Goal: Task Accomplishment & Management: Complete application form

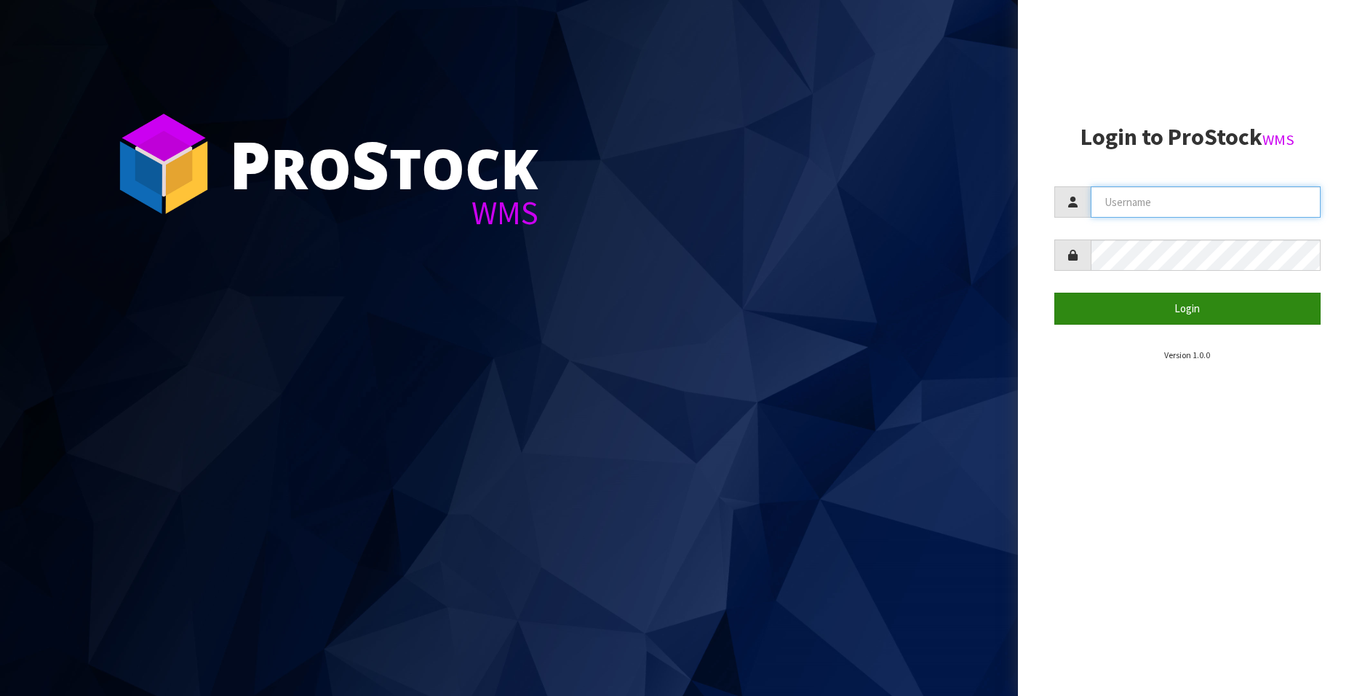
type input "[EMAIL_ADDRESS][DOMAIN_NAME]"
click at [1192, 305] on button "Login" at bounding box center [1188, 308] width 266 height 31
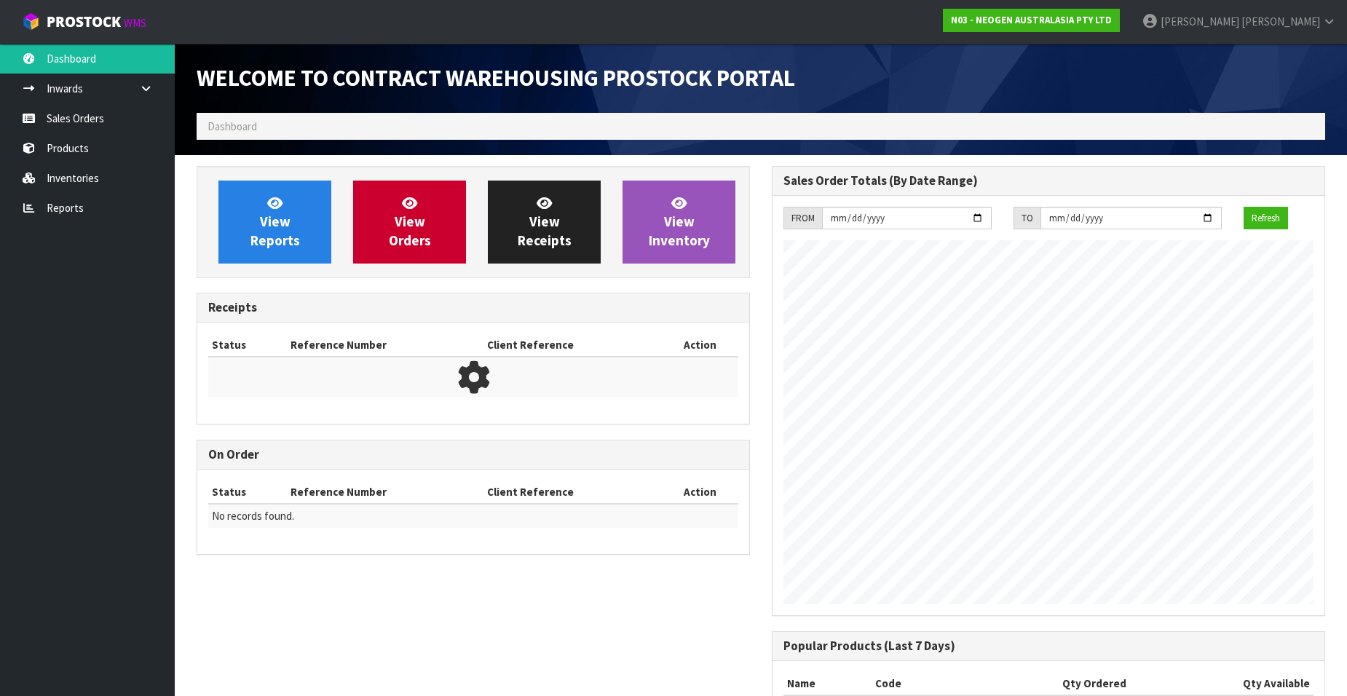
scroll to position [807, 575]
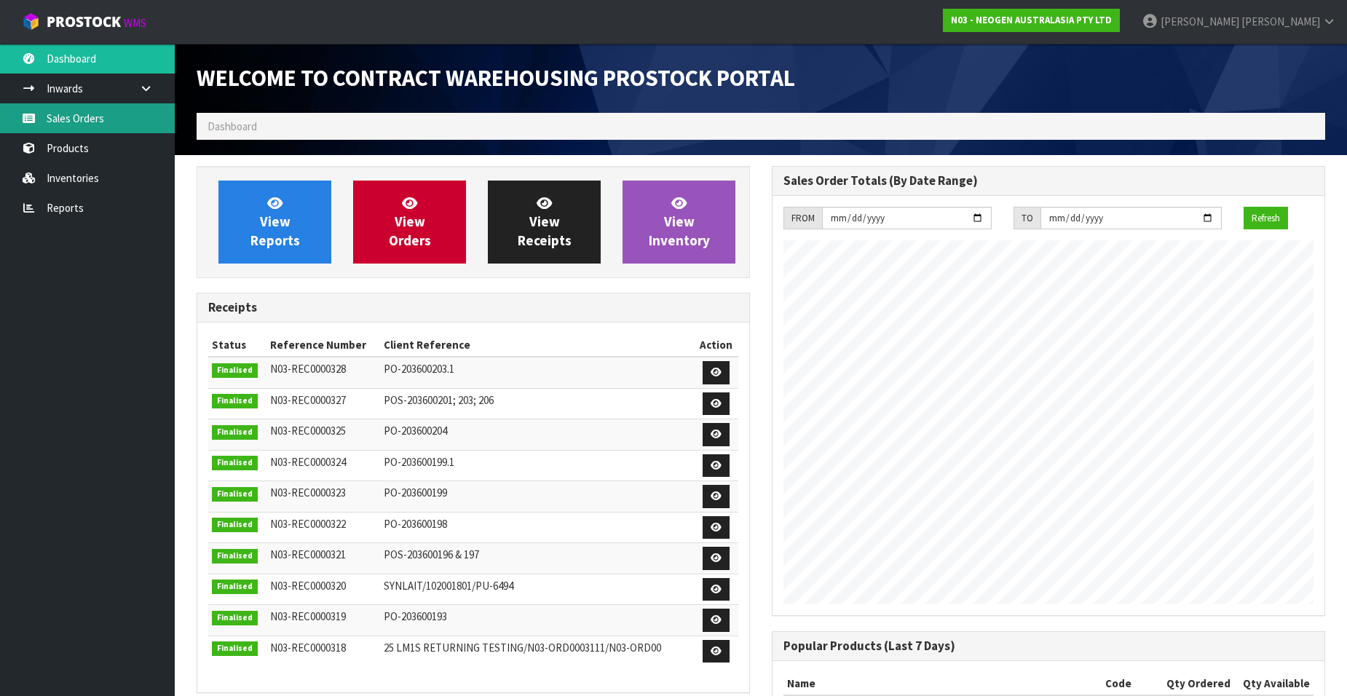
click at [81, 121] on link "Sales Orders" at bounding box center [87, 118] width 175 height 30
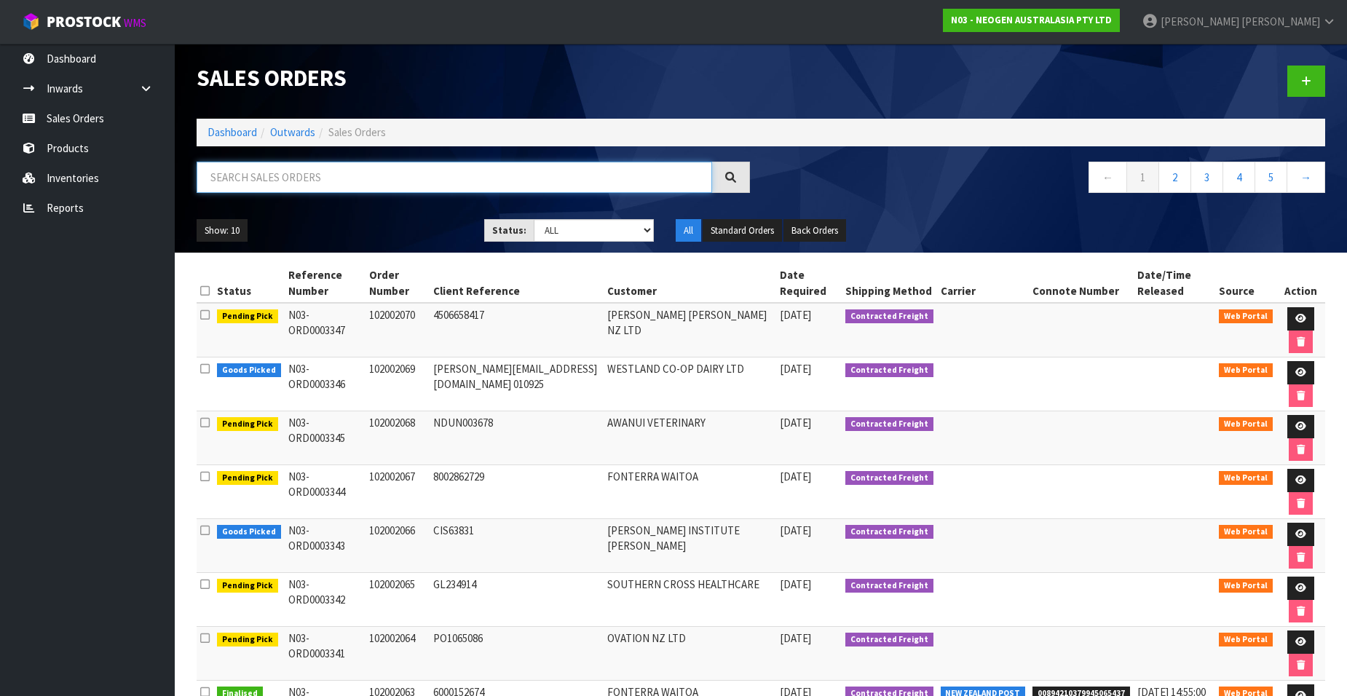
click at [238, 177] on input "text" at bounding box center [454, 177] width 515 height 31
paste input "102002072"
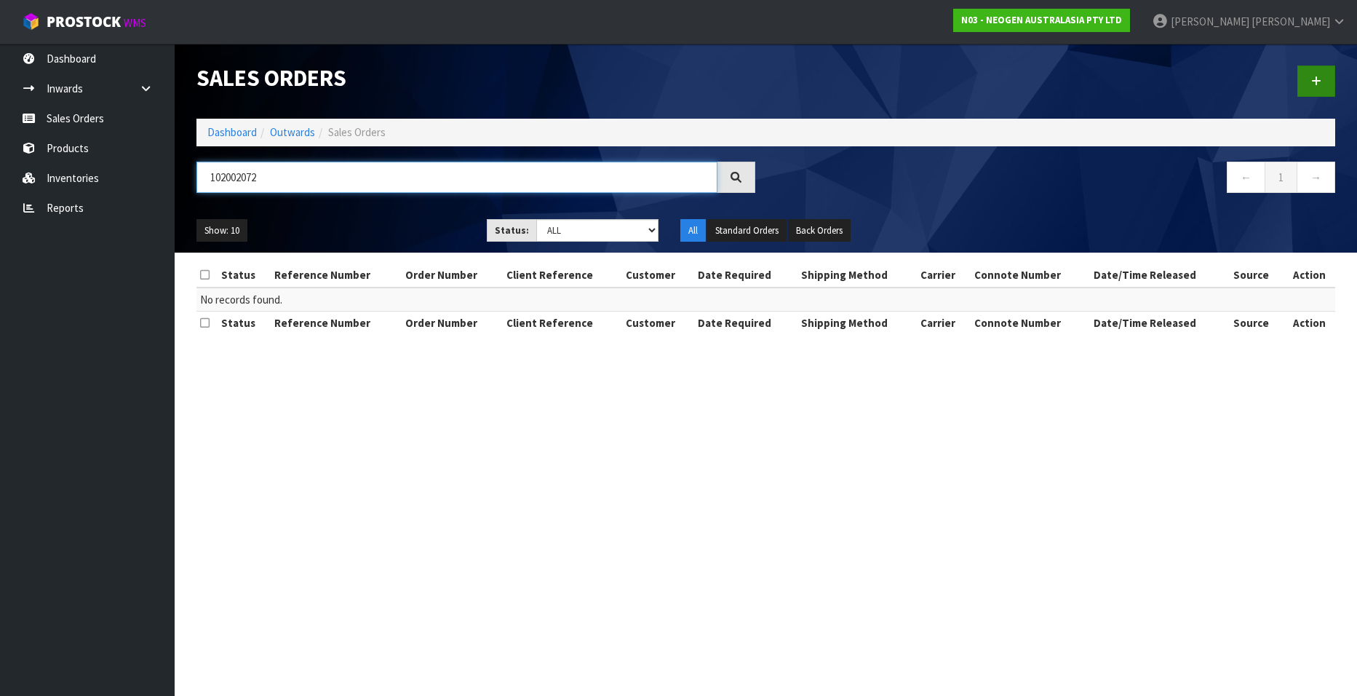
type input "102002072"
click at [1312, 79] on icon at bounding box center [1317, 81] width 10 height 11
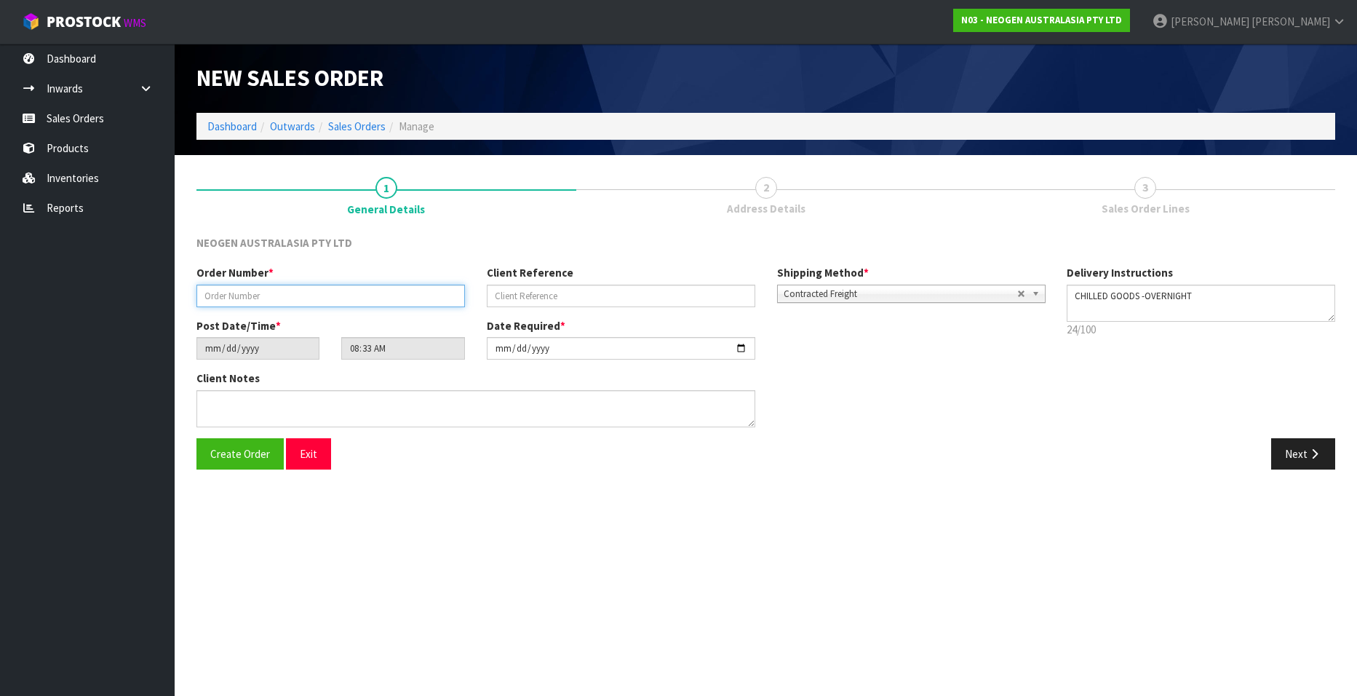
click at [293, 295] on input "text" at bounding box center [331, 296] width 269 height 23
paste input "102002072"
type input "102002072"
click at [538, 290] on input "text" at bounding box center [621, 296] width 269 height 23
paste input "KCPF-25080139"
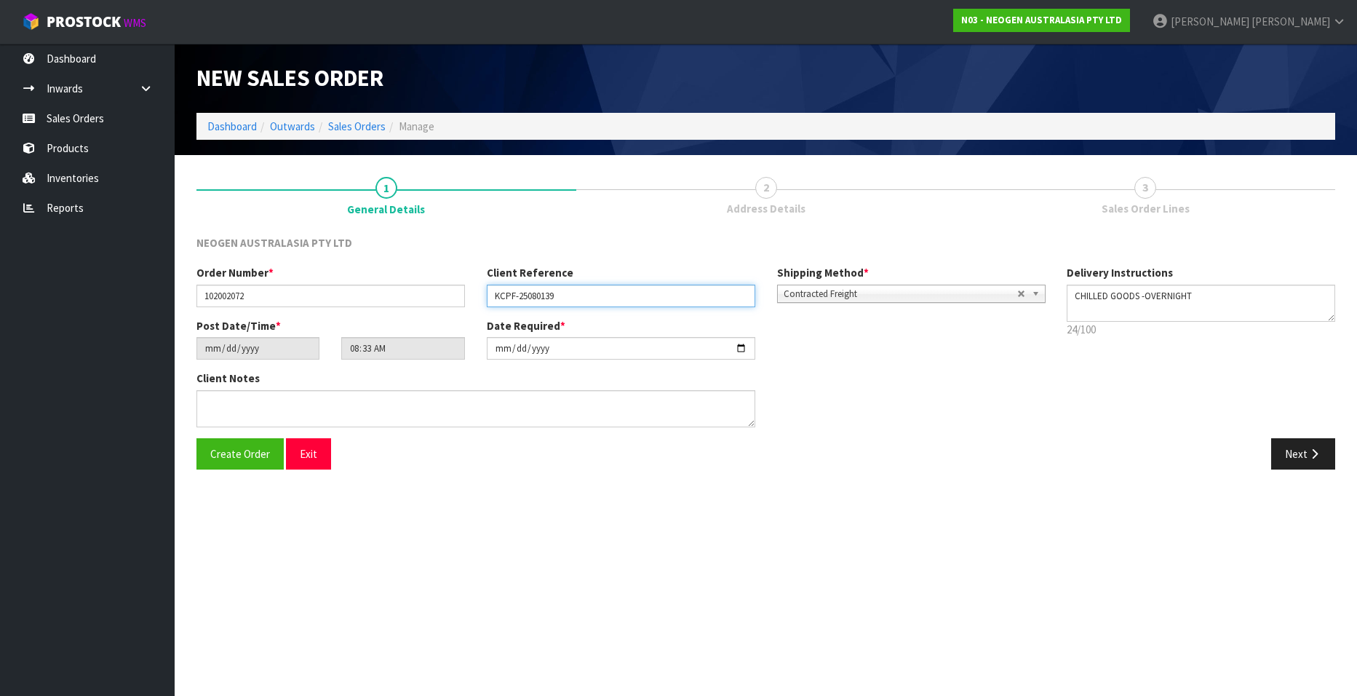
type input "KCPF-25080139"
click at [1280, 451] on button "Next" at bounding box center [1304, 453] width 64 height 31
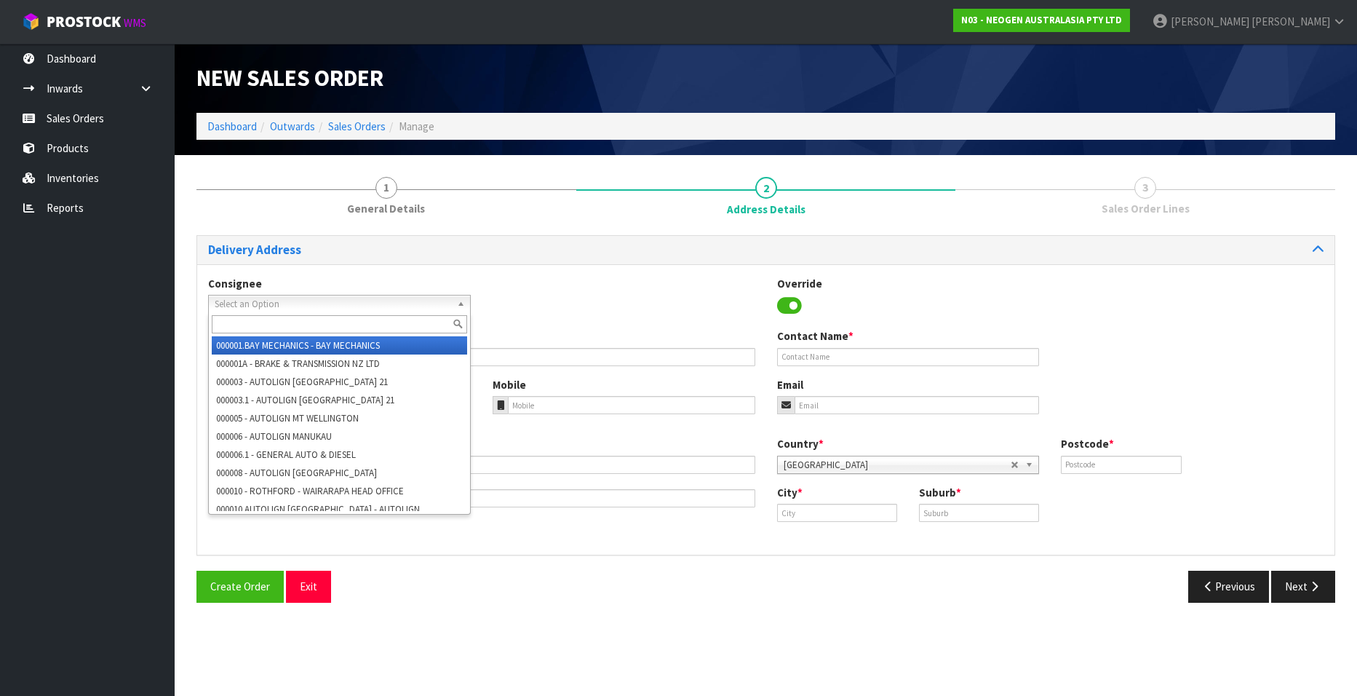
click at [261, 298] on span "Select an Option" at bounding box center [333, 304] width 237 height 17
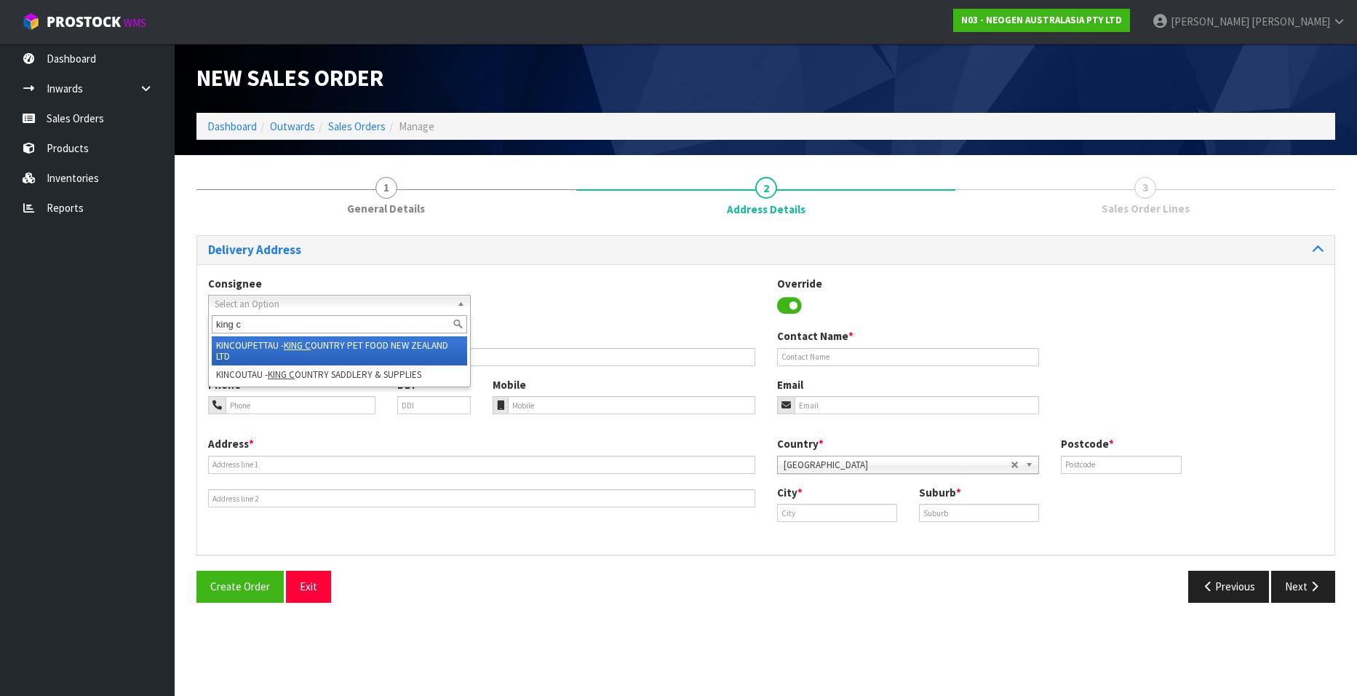
type input "king c"
click at [292, 343] on em "KING C" at bounding box center [297, 345] width 27 height 12
type input "KING COUNTRY PET FOOD NEW ZEALAND LTD"
type input "[STREET_ADDRESS]"
type input "3992"
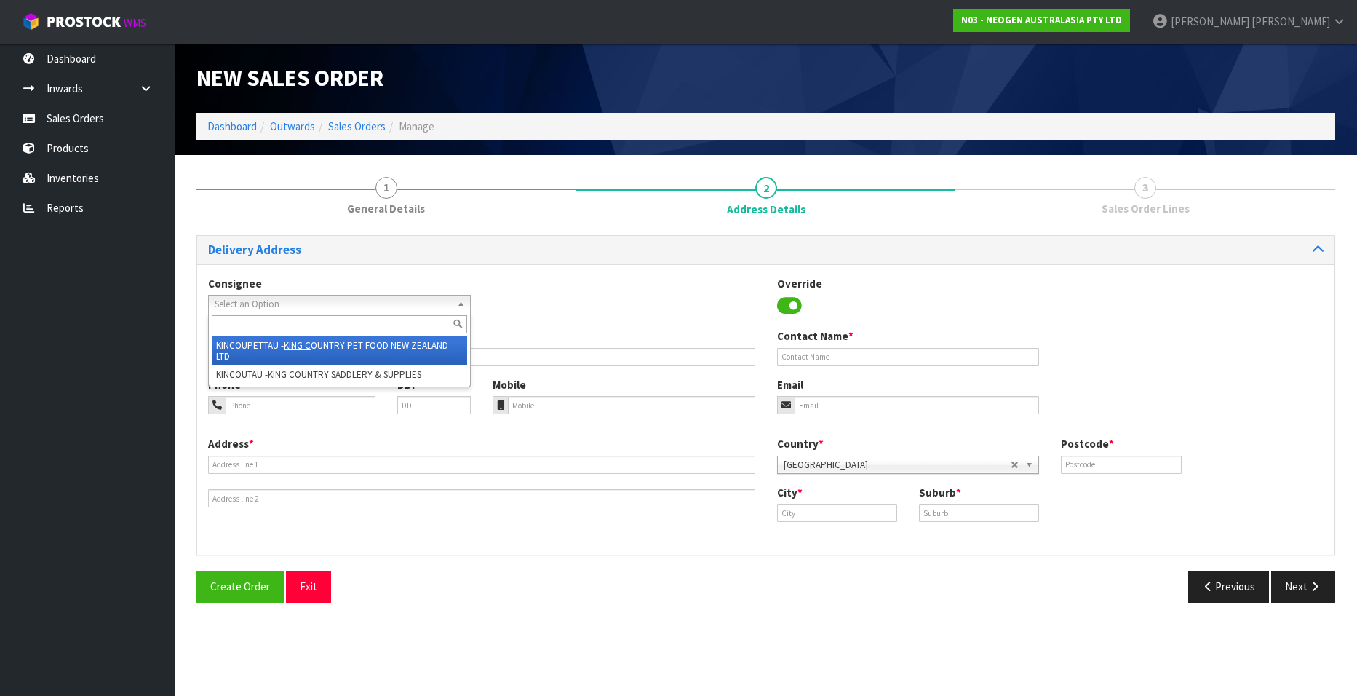
type input "Taumarunui"
type input "MANUNUI,RD 2"
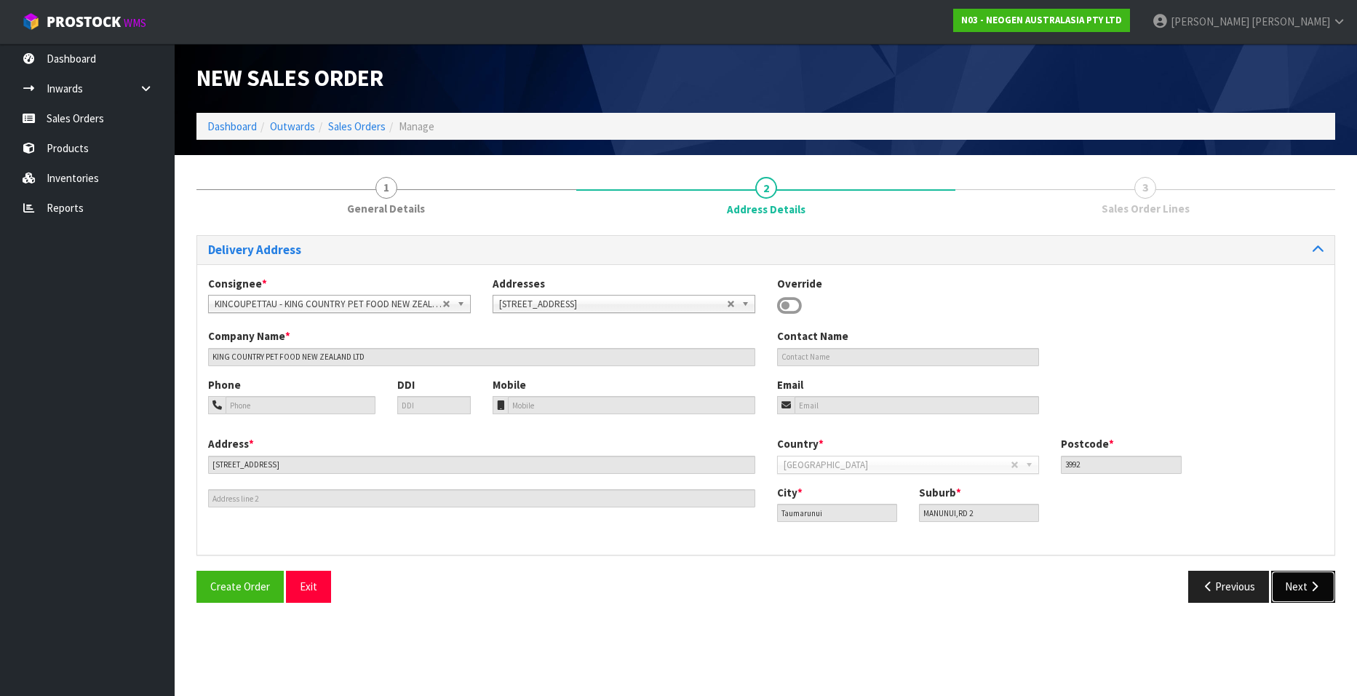
click at [1297, 582] on button "Next" at bounding box center [1304, 586] width 64 height 31
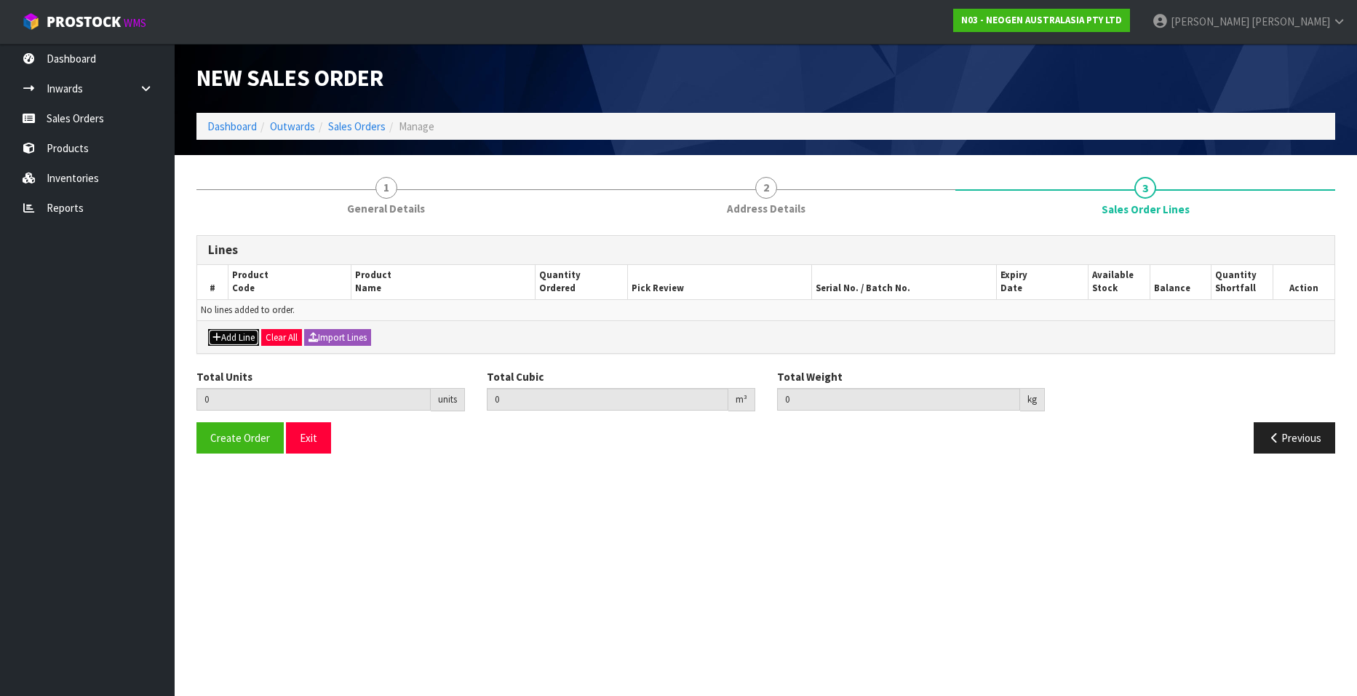
click at [236, 336] on button "Add Line" at bounding box center [233, 337] width 51 height 17
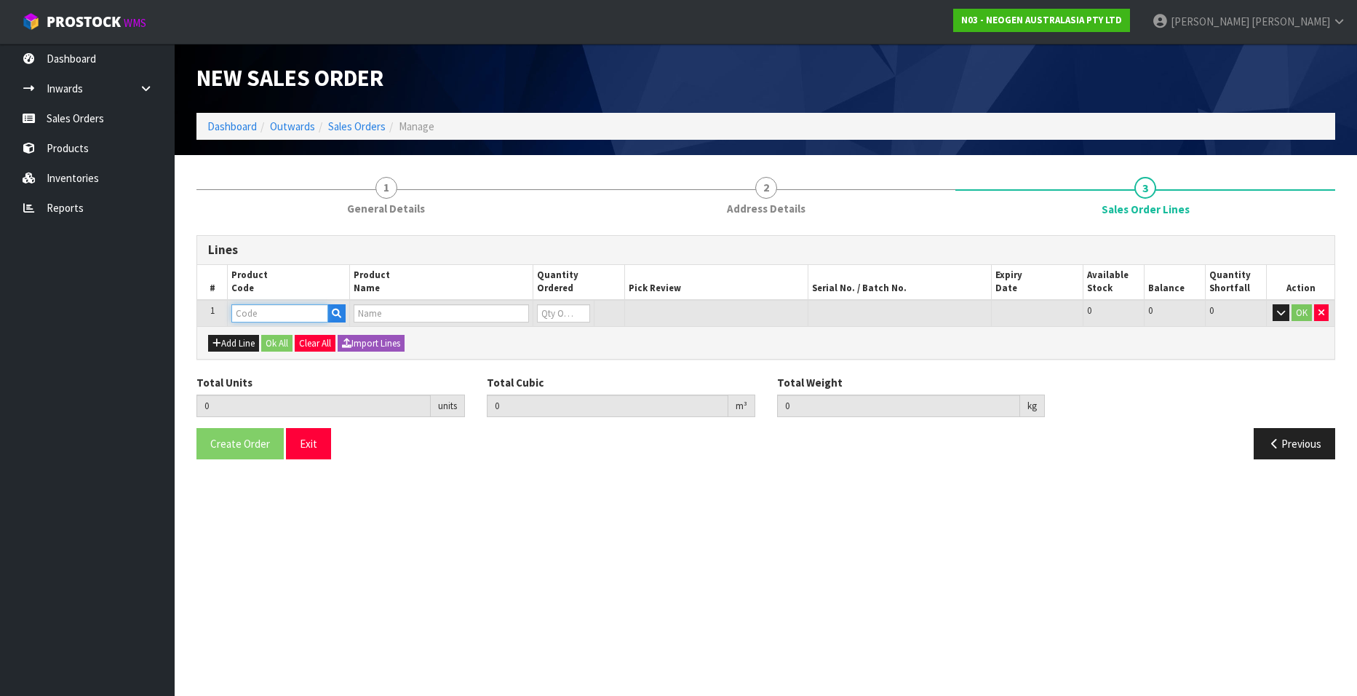
click at [248, 311] on input "text" at bounding box center [279, 313] width 97 height 18
paste input "700002157"
type input "700002157"
type input "0.000000"
type input "0.000"
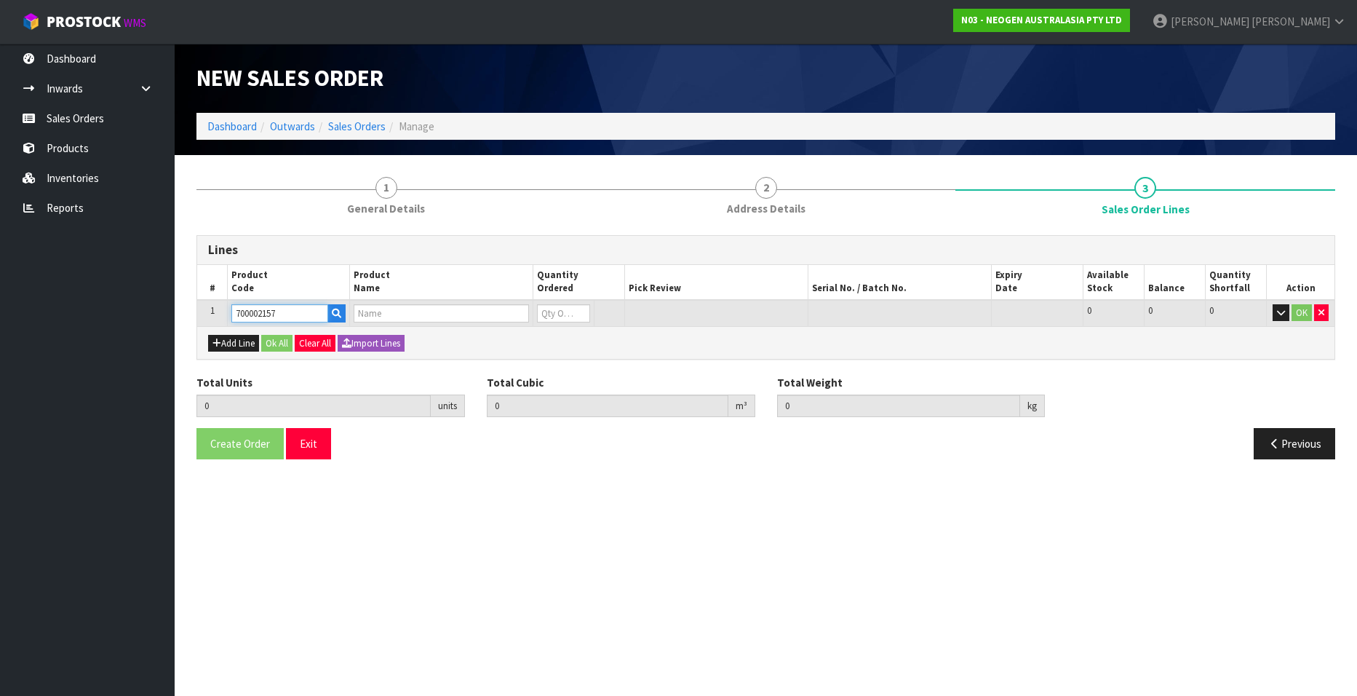
type input "7100062349 - MDA2SAL96, MDA2 [MEDICAL_DATA], 96 TESTS/KIT"
type input "0"
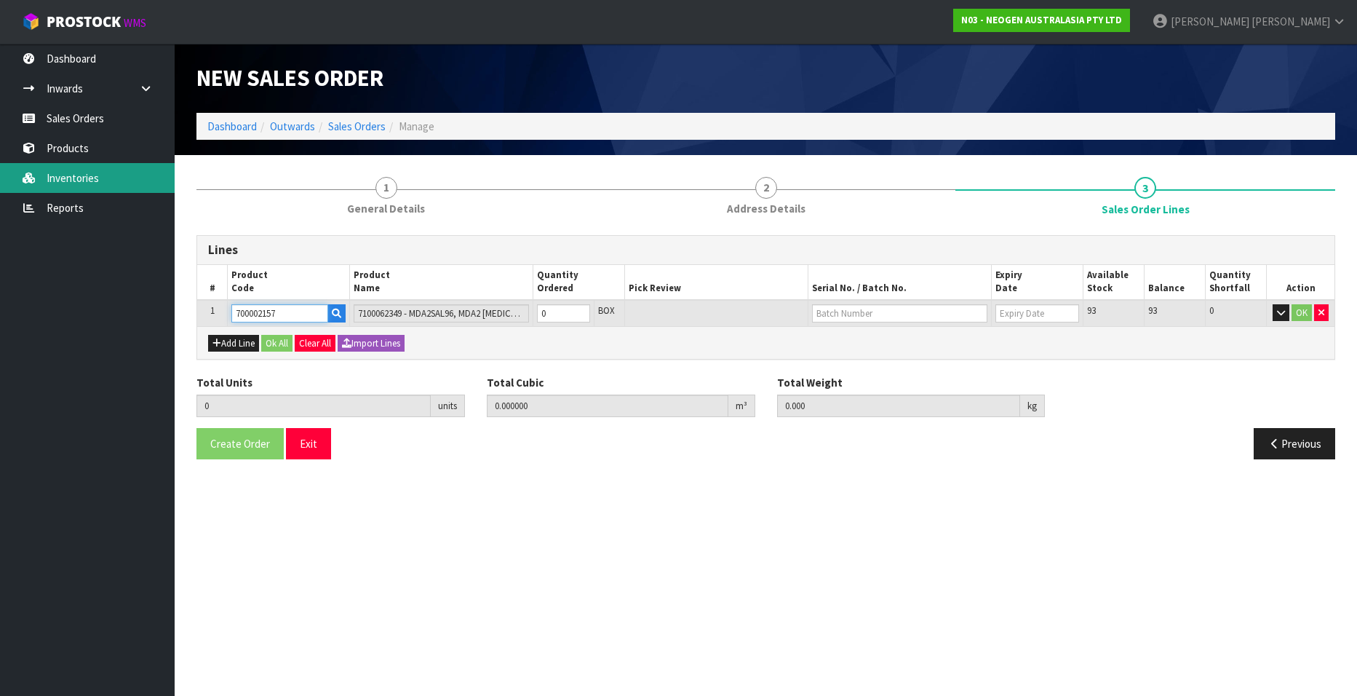
type input "700002157"
type input "1"
type input "0.001872"
type input "0.3"
type input "1"
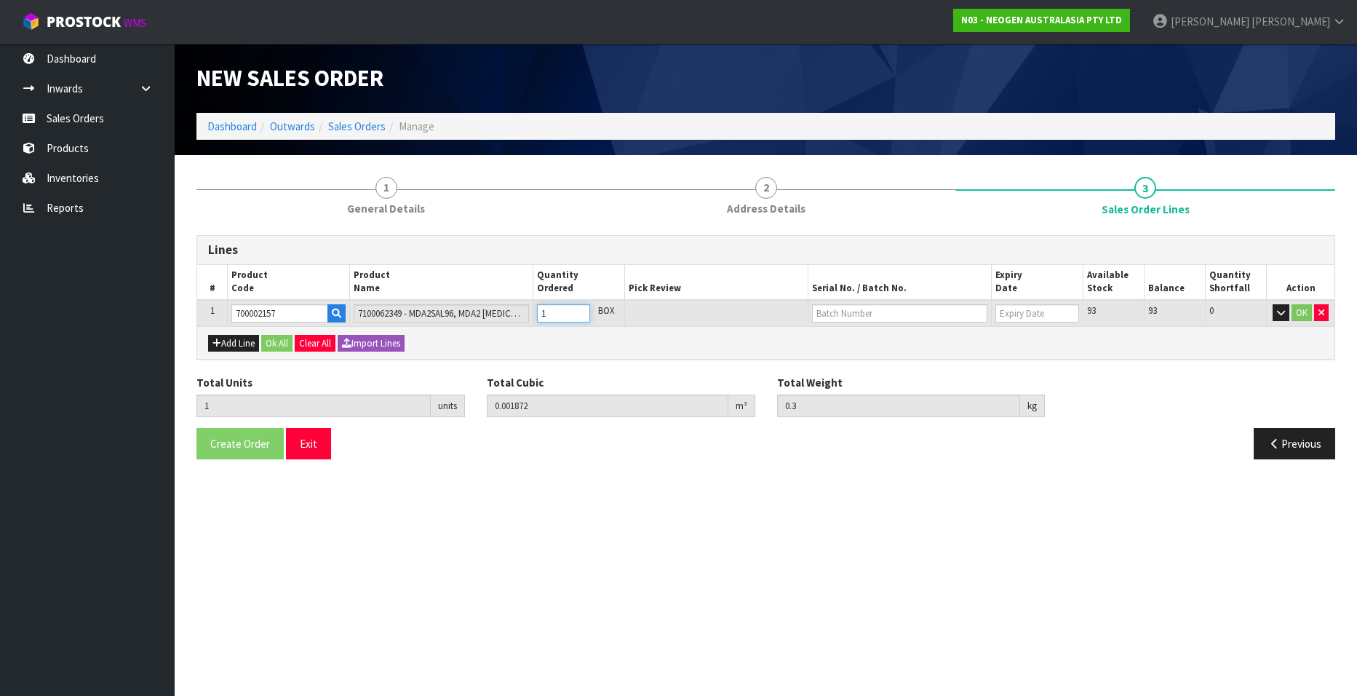
click at [578, 309] on input "1" at bounding box center [563, 313] width 53 height 18
type input "2"
type input "0.003744"
type input "0.6"
type input "2"
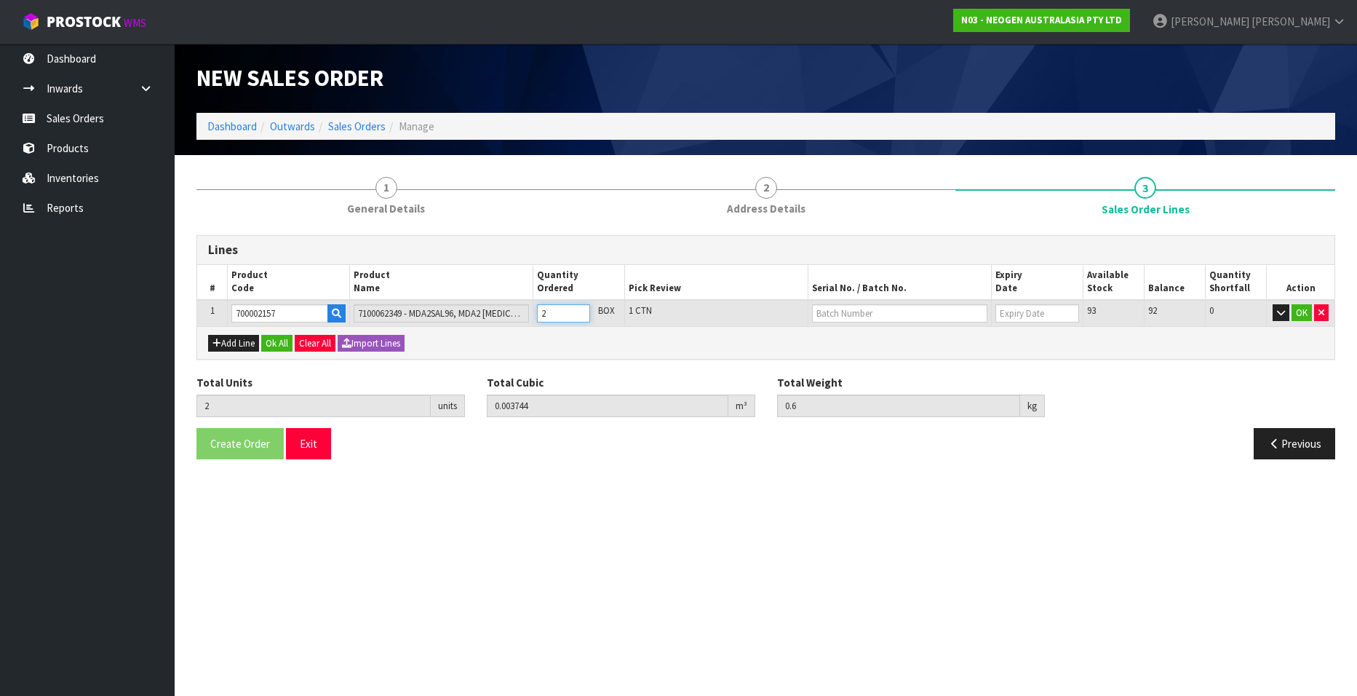
click at [578, 309] on input "2" at bounding box center [563, 313] width 53 height 18
click at [835, 313] on input "text" at bounding box center [899, 313] width 175 height 18
click at [887, 336] on link "3000029427" at bounding box center [870, 338] width 115 height 20
type input "3000029427"
type input "[DATE]"
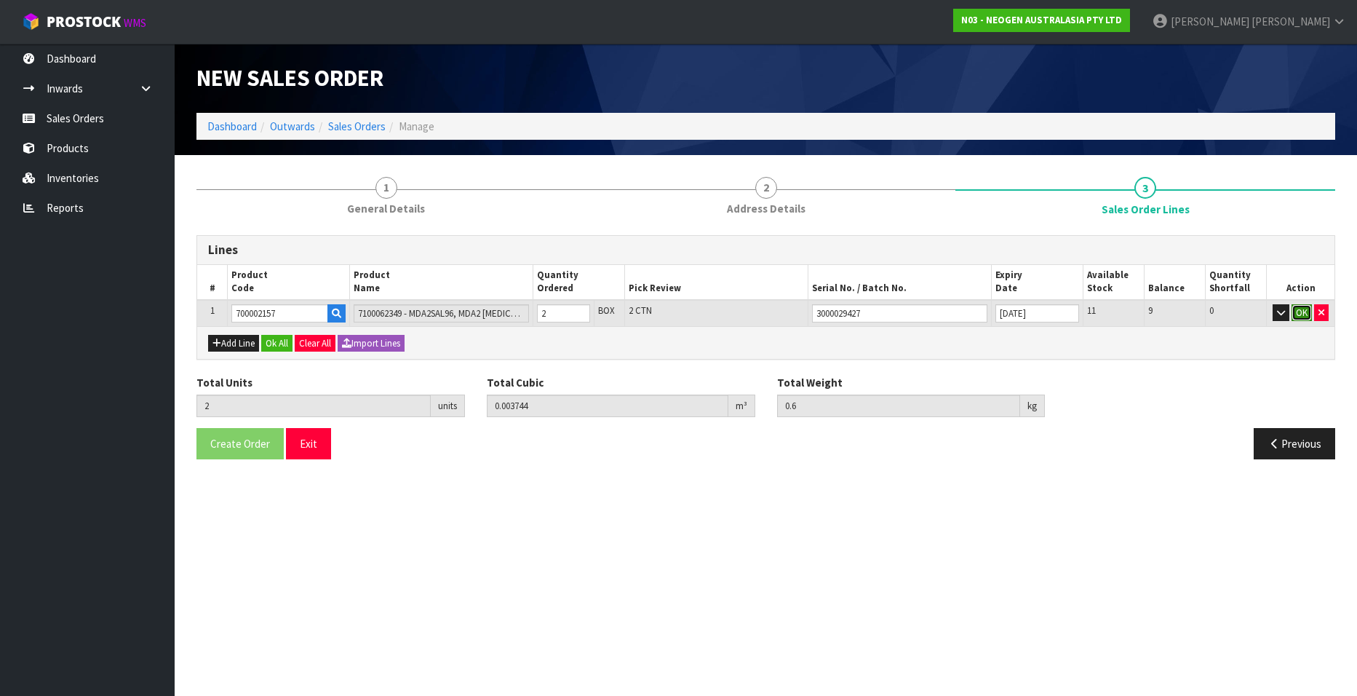
click at [1300, 312] on button "OK" at bounding box center [1302, 312] width 20 height 17
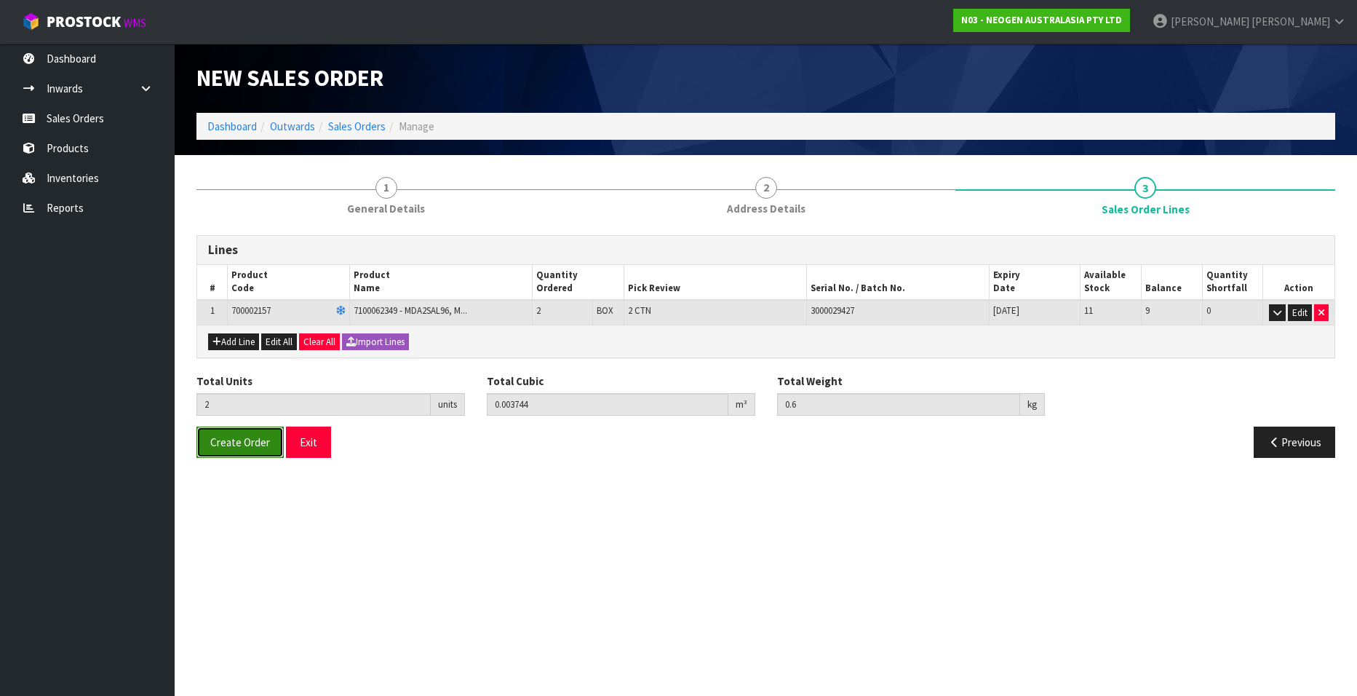
click at [220, 439] on span "Create Order" at bounding box center [240, 442] width 60 height 14
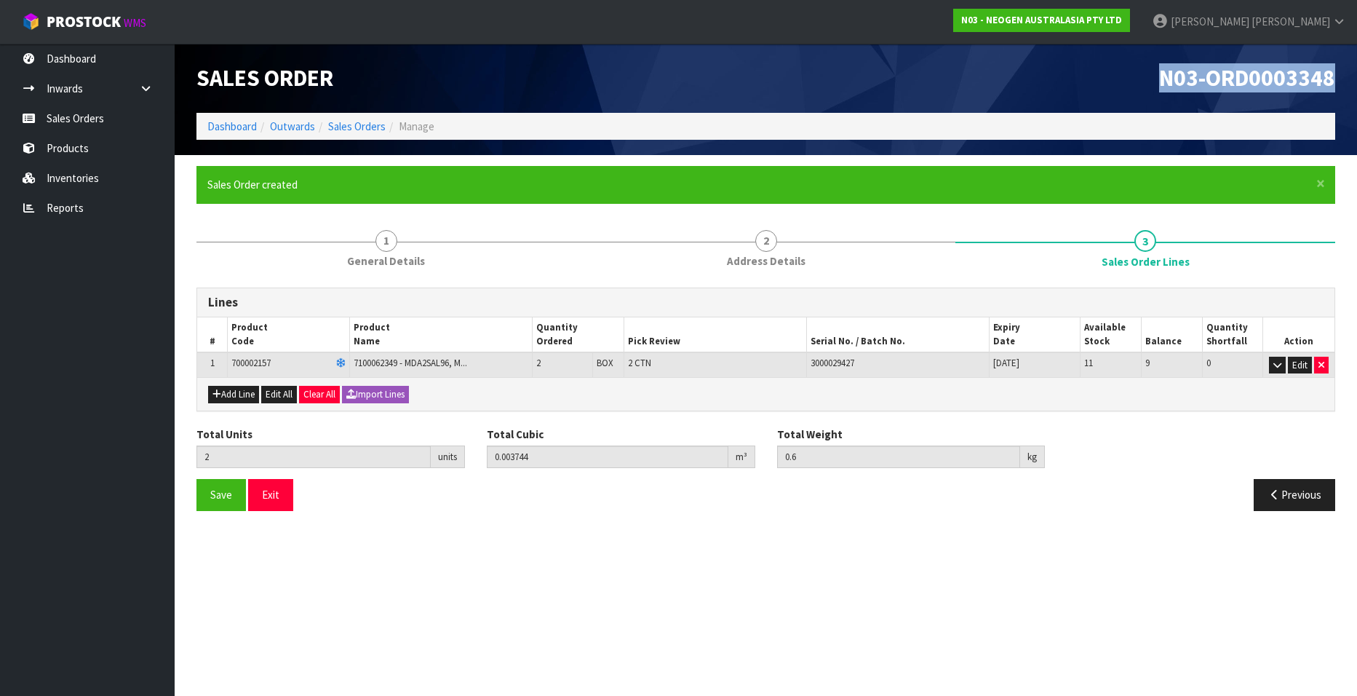
drag, startPoint x: 1335, startPoint y: 76, endPoint x: 1143, endPoint y: 75, distance: 191.4
click at [1143, 75] on h1 "N03-ORD0003348" at bounding box center [1056, 78] width 559 height 25
copy span "N03-ORD0003348"
click at [408, 572] on section "Edit Sales Order N03-ORD0003348 Dashboard Outwards Sales Orders Manage Sales Or…" at bounding box center [678, 348] width 1357 height 696
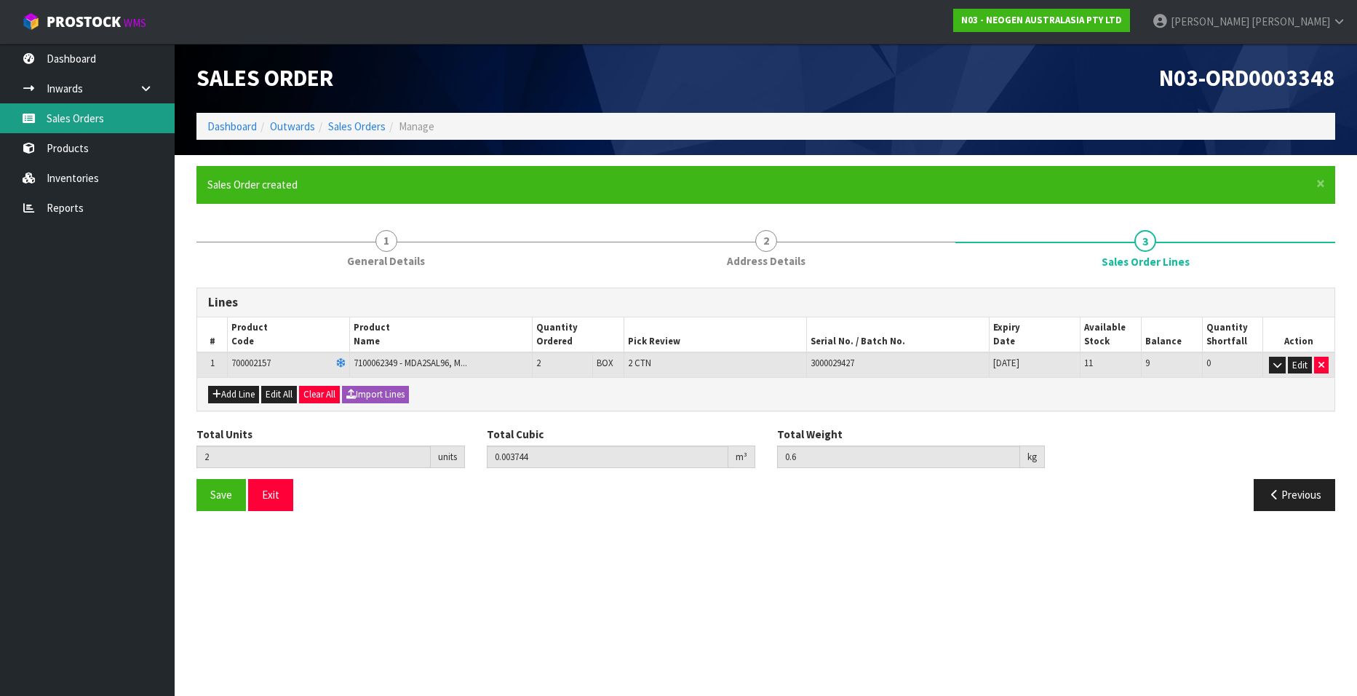
click at [103, 116] on link "Sales Orders" at bounding box center [87, 118] width 175 height 30
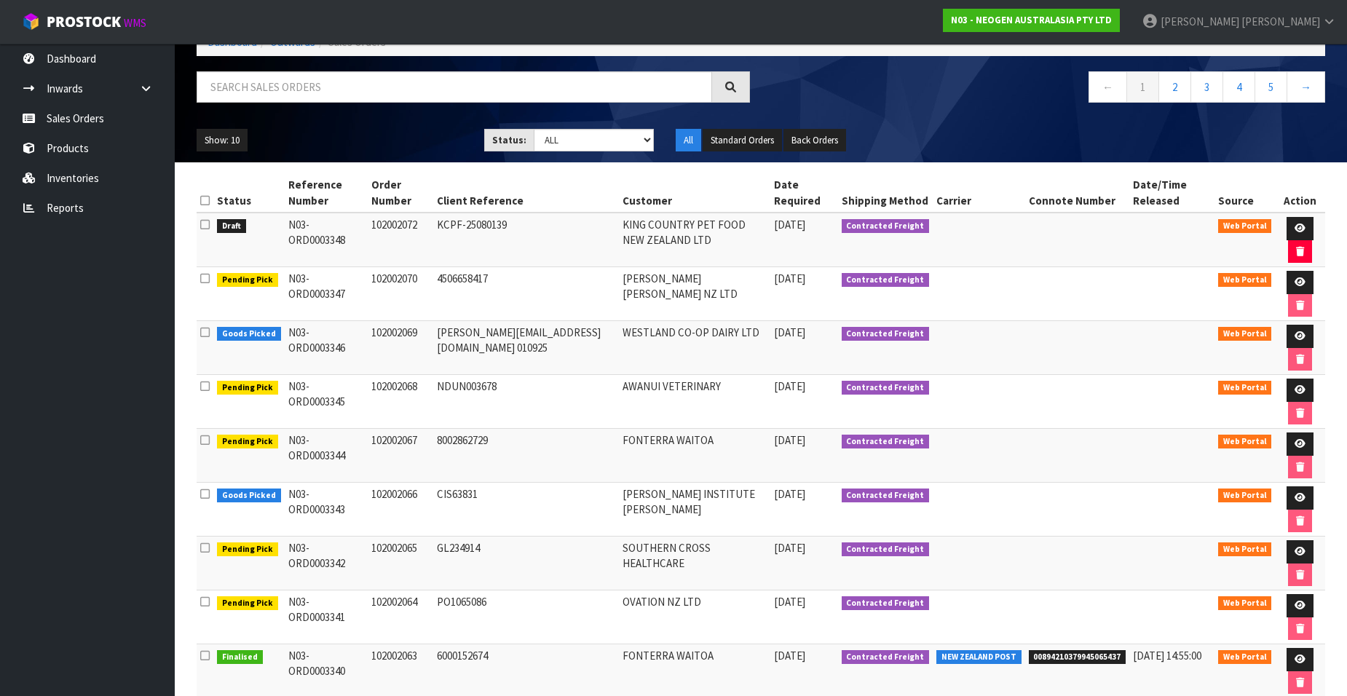
scroll to position [66, 0]
